Goal: Check status: Check status

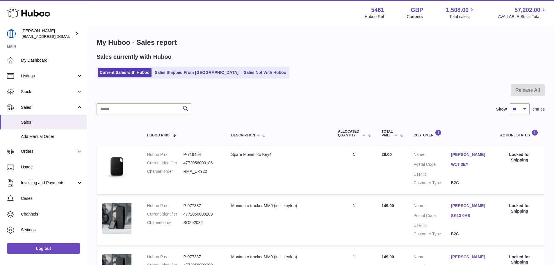
click at [173, 67] on ul "Current Sales with Huboo Sales Shipped From Huboo Sales Not With Huboo" at bounding box center [193, 73] width 193 height 12
click at [176, 72] on link "Sales Shipped From Huboo" at bounding box center [197, 73] width 88 height 10
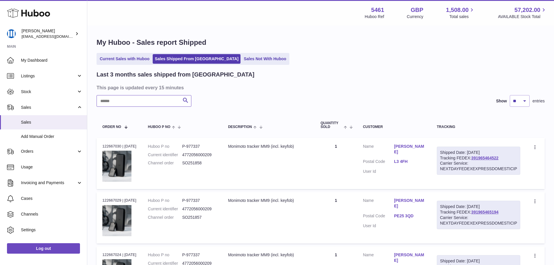
click at [152, 101] on input "text" at bounding box center [144, 101] width 95 height 12
paste input "*********"
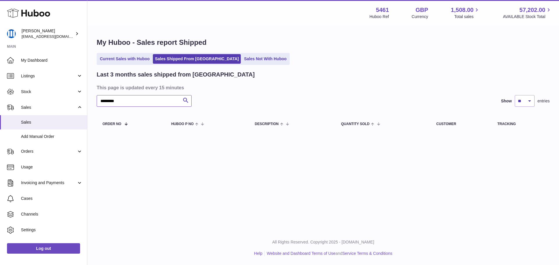
paste input "text"
type input "*"
click at [136, 57] on link "Current Sales with Huboo" at bounding box center [125, 59] width 54 height 10
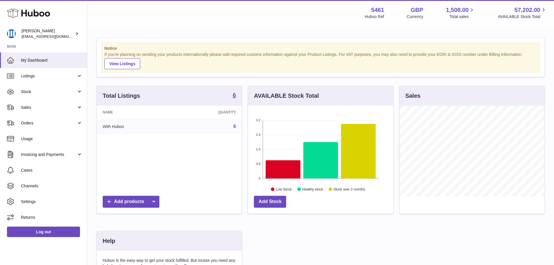
scroll to position [91, 145]
